Goal: Task Accomplishment & Management: Manage account settings

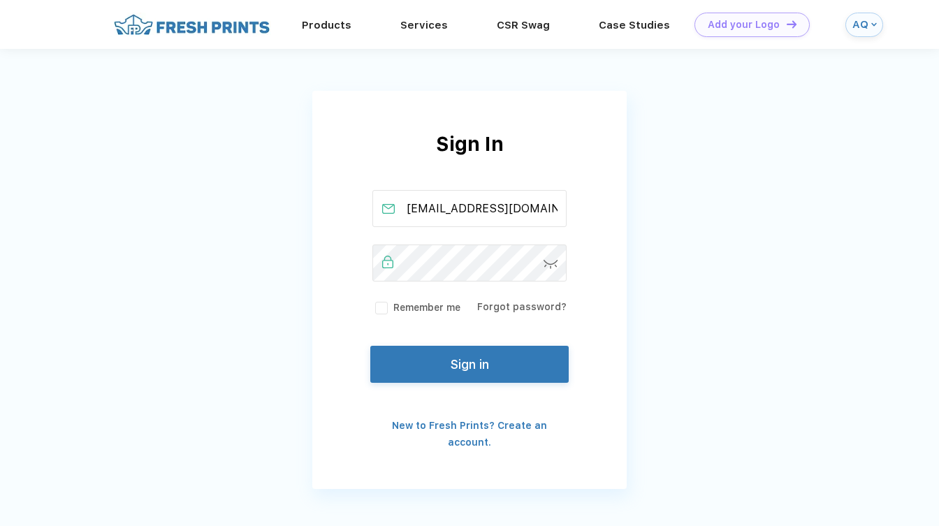
click at [399, 359] on button "Sign in" at bounding box center [469, 364] width 198 height 37
click at [488, 377] on button "Sign in" at bounding box center [469, 364] width 198 height 37
click at [553, 266] on img at bounding box center [551, 264] width 15 height 9
click at [472, 370] on button "Sign in" at bounding box center [469, 364] width 198 height 37
click at [512, 356] on button "Sign in" at bounding box center [469, 364] width 198 height 37
